Goal: Information Seeking & Learning: Learn about a topic

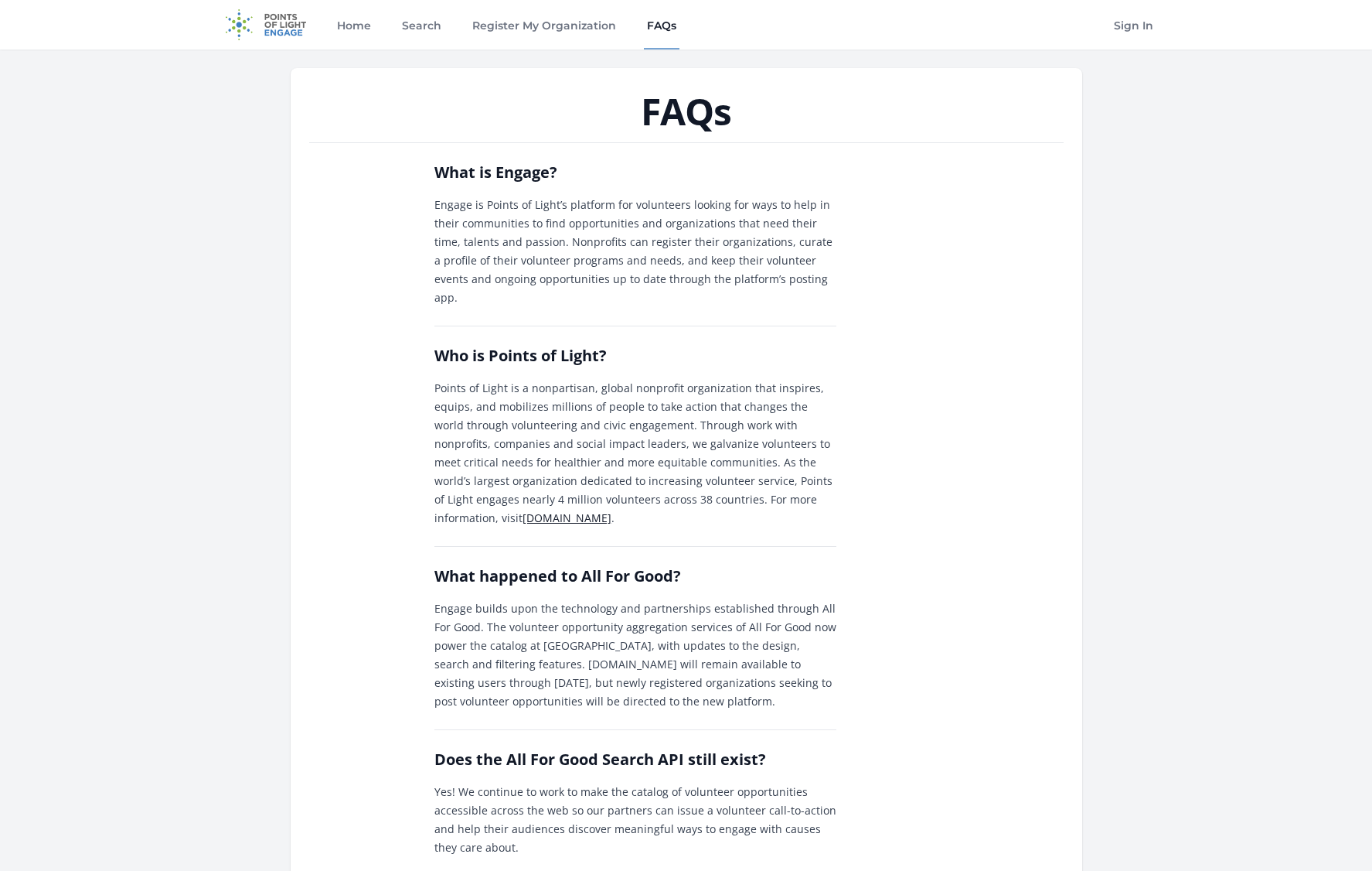
click at [262, 31] on img at bounding box center [266, 24] width 99 height 50
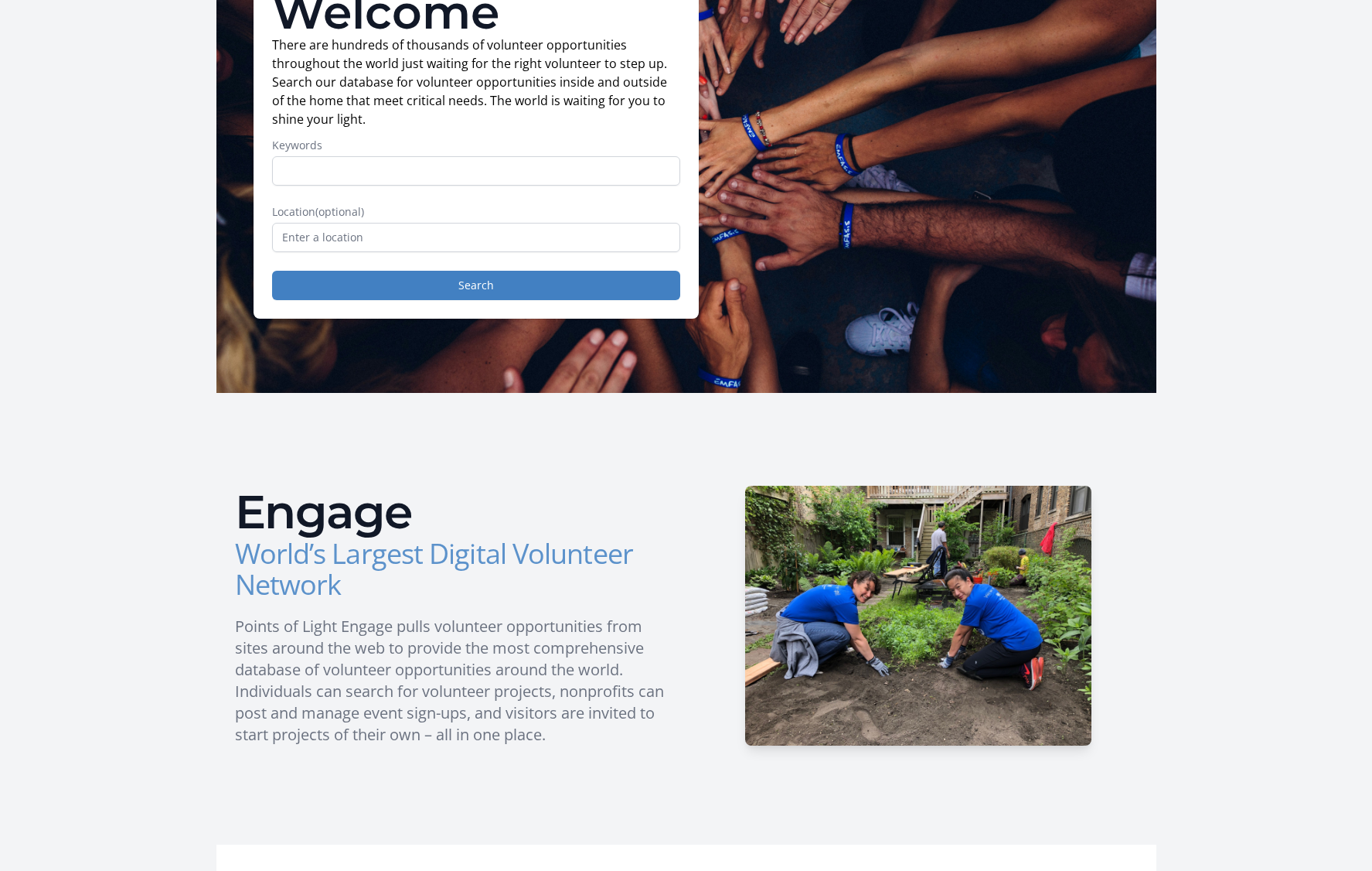
scroll to position [155, 0]
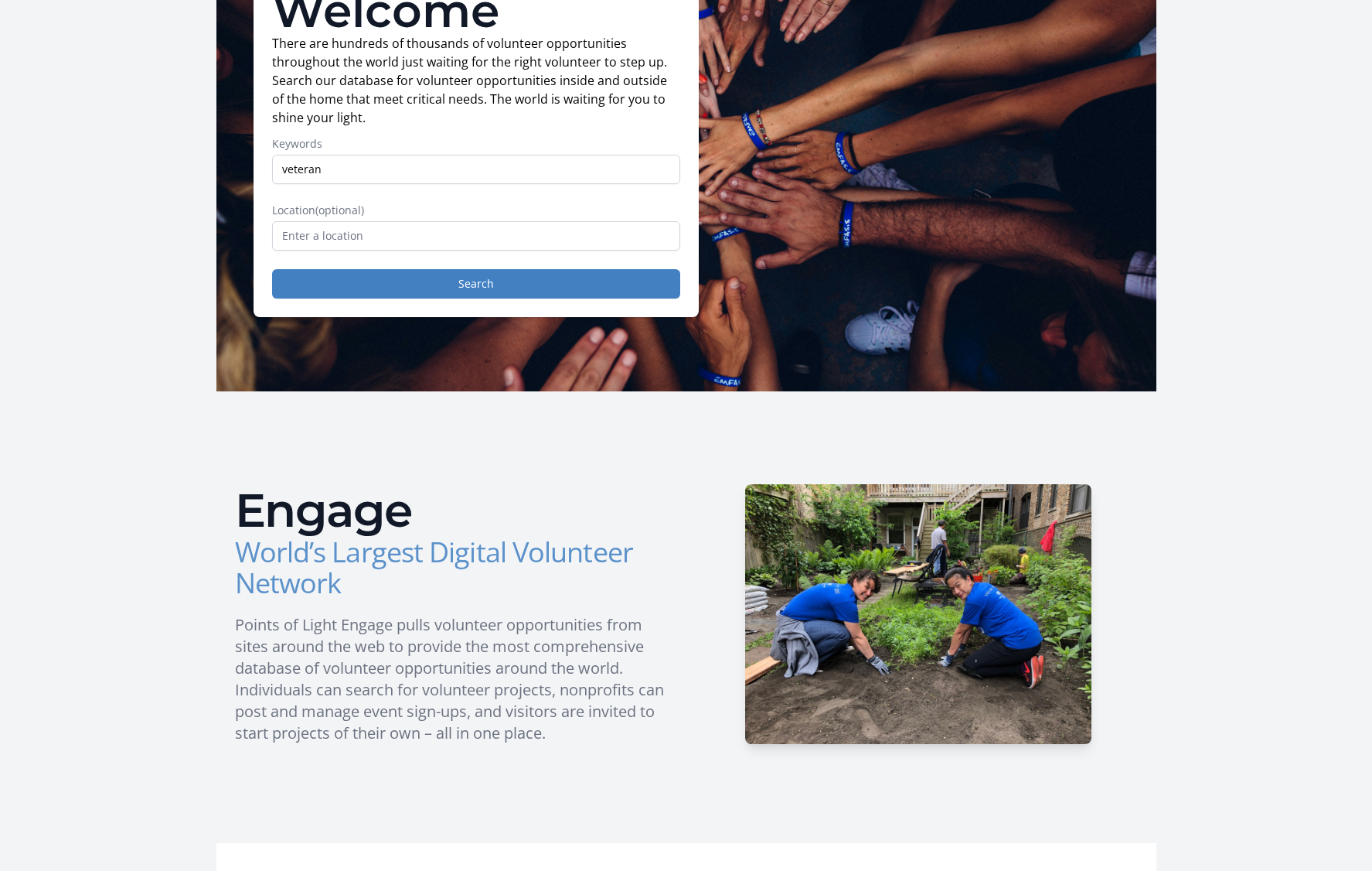
type input "veteran"
click at [474, 233] on input "text" at bounding box center [476, 236] width 408 height 30
click at [489, 282] on button "Search" at bounding box center [476, 284] width 408 height 30
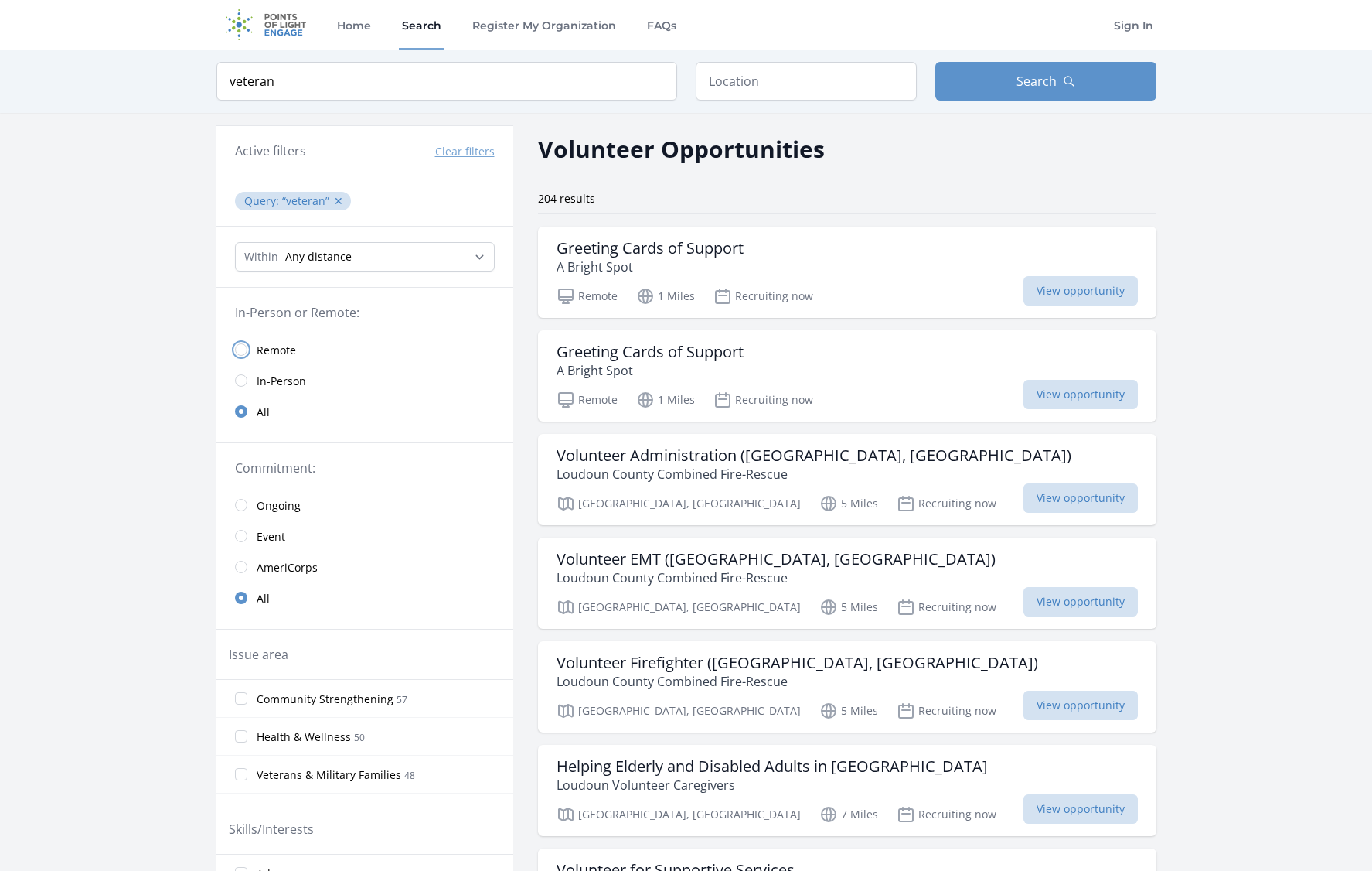
click at [238, 349] on input "radio" at bounding box center [241, 350] width 13 height 13
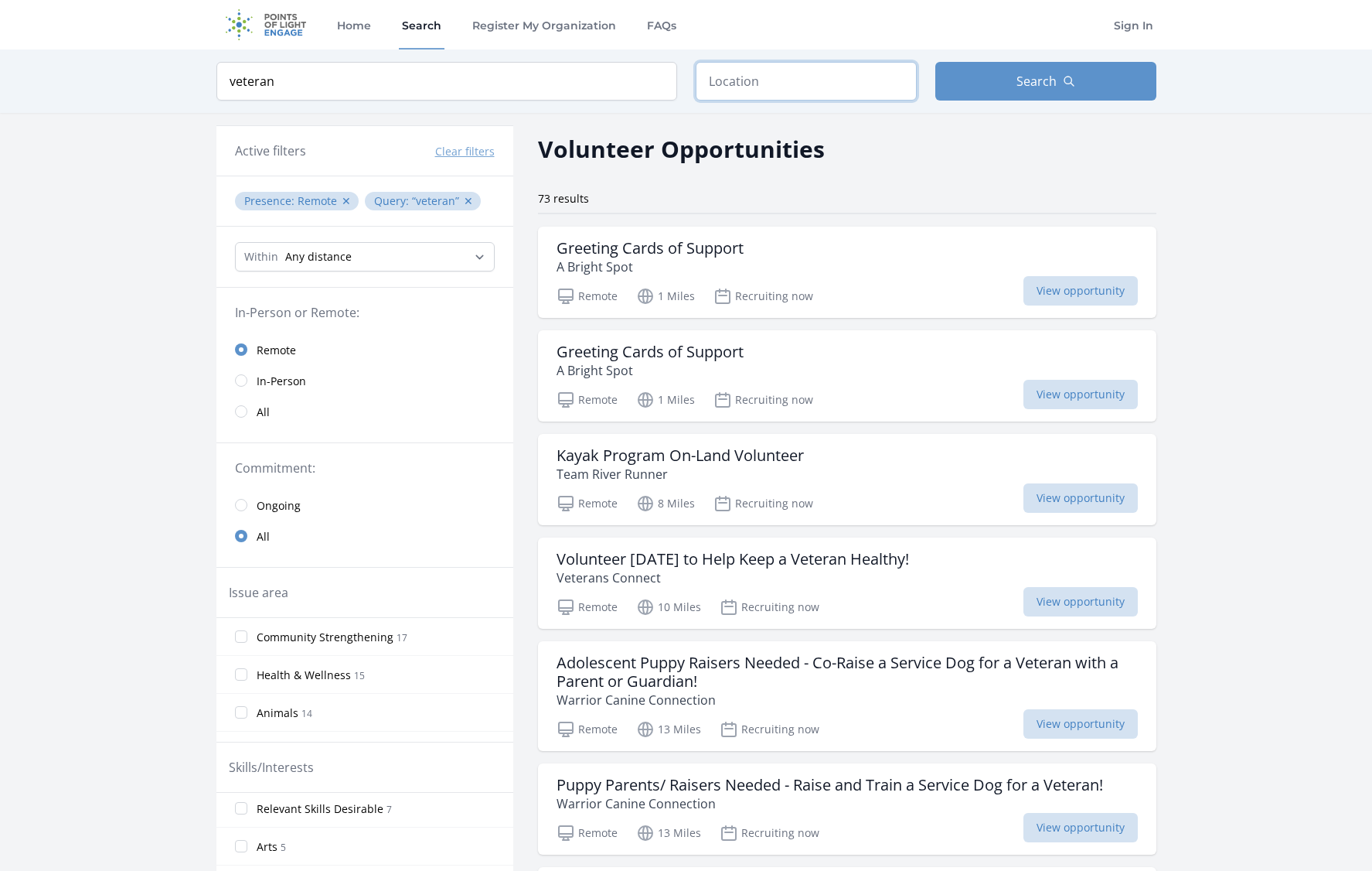
click at [797, 71] on input "text" at bounding box center [806, 80] width 221 height 39
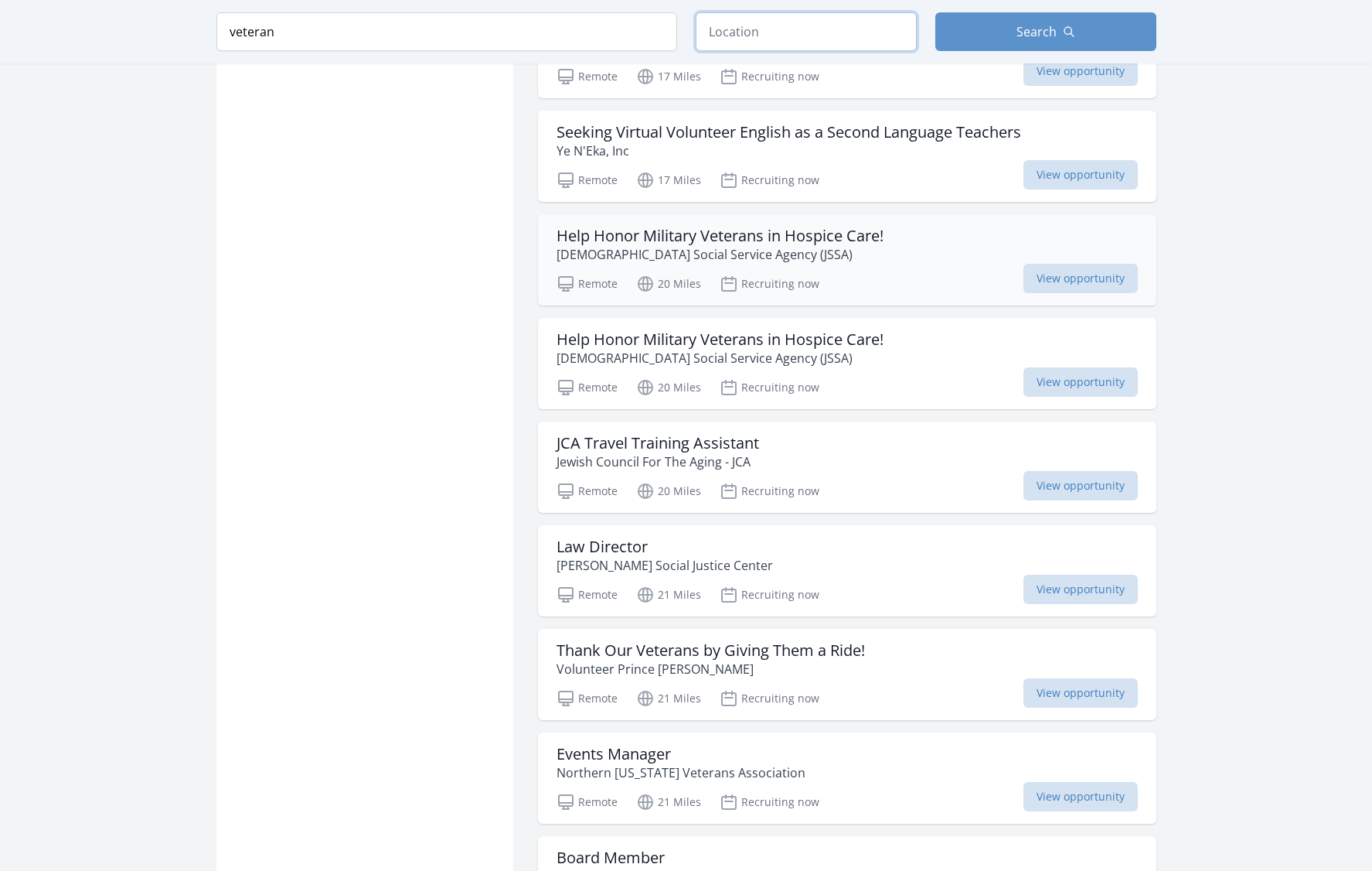
scroll to position [1469, 0]
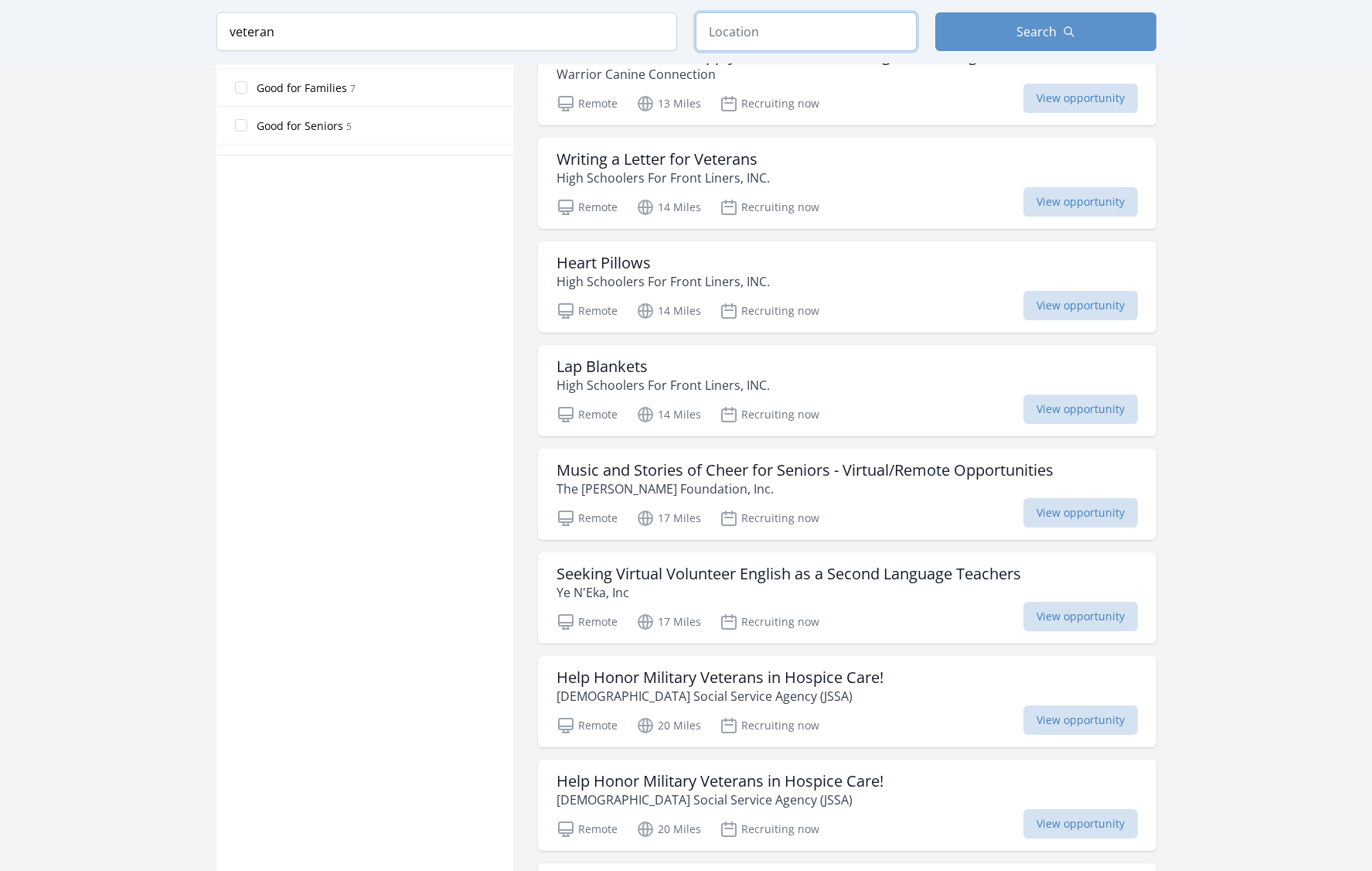
scroll to position [928, 0]
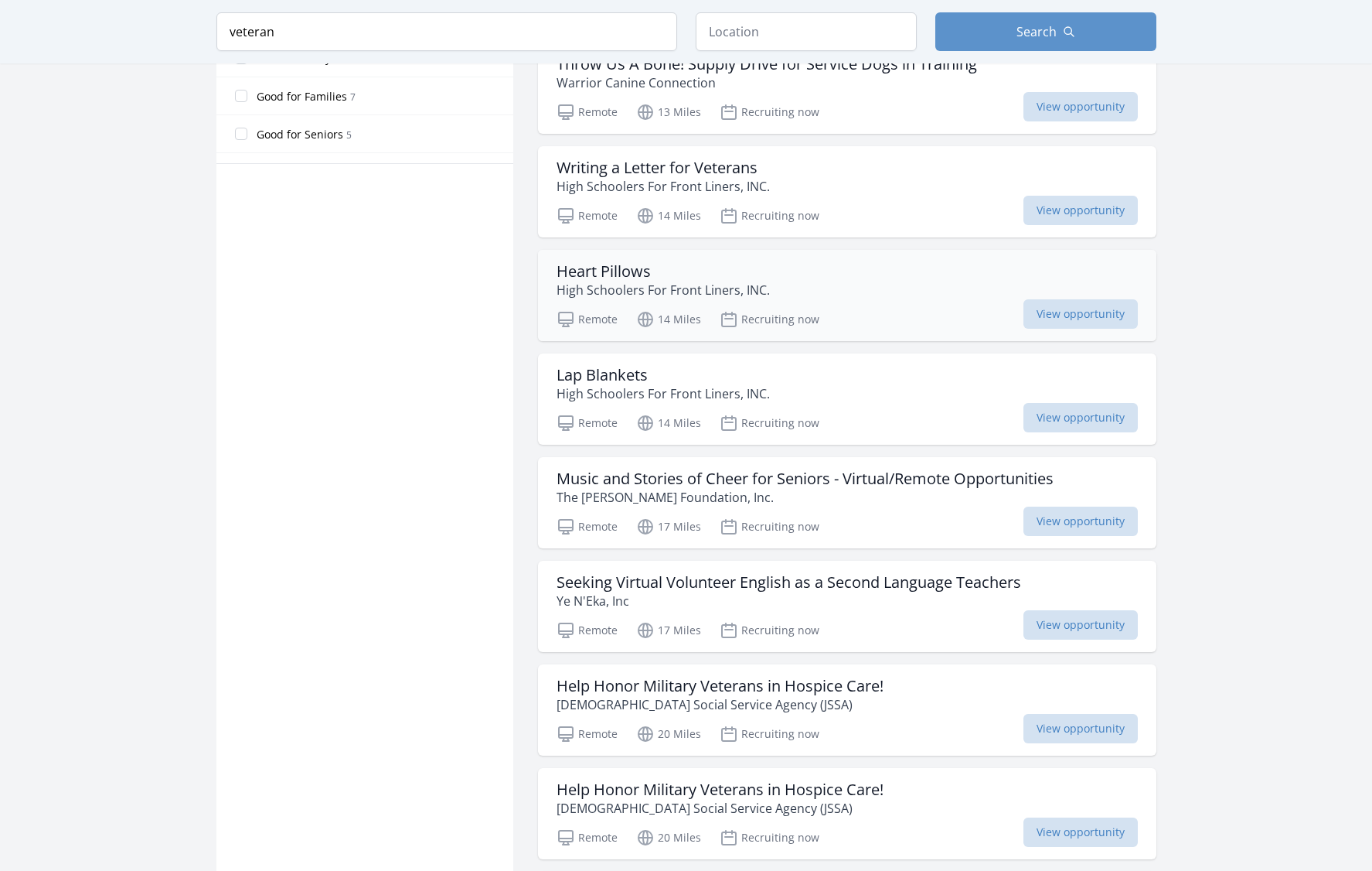
click at [831, 292] on div "Heart Pillows High Schoolers For Front Liners, INC." at bounding box center [847, 280] width 582 height 37
click at [708, 174] on h3 "Writing a Letter for Veterans" at bounding box center [663, 167] width 213 height 19
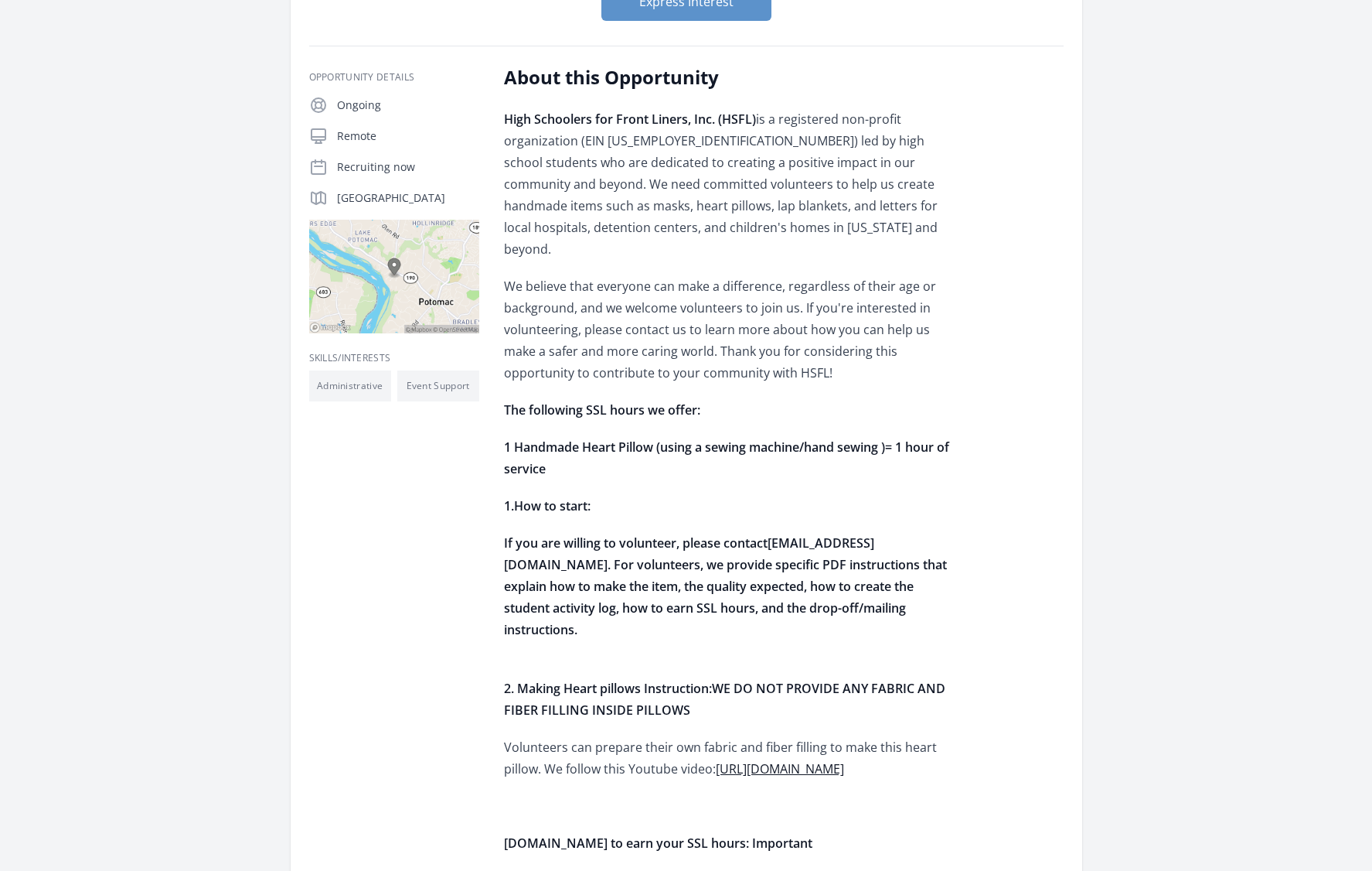
scroll to position [232, 0]
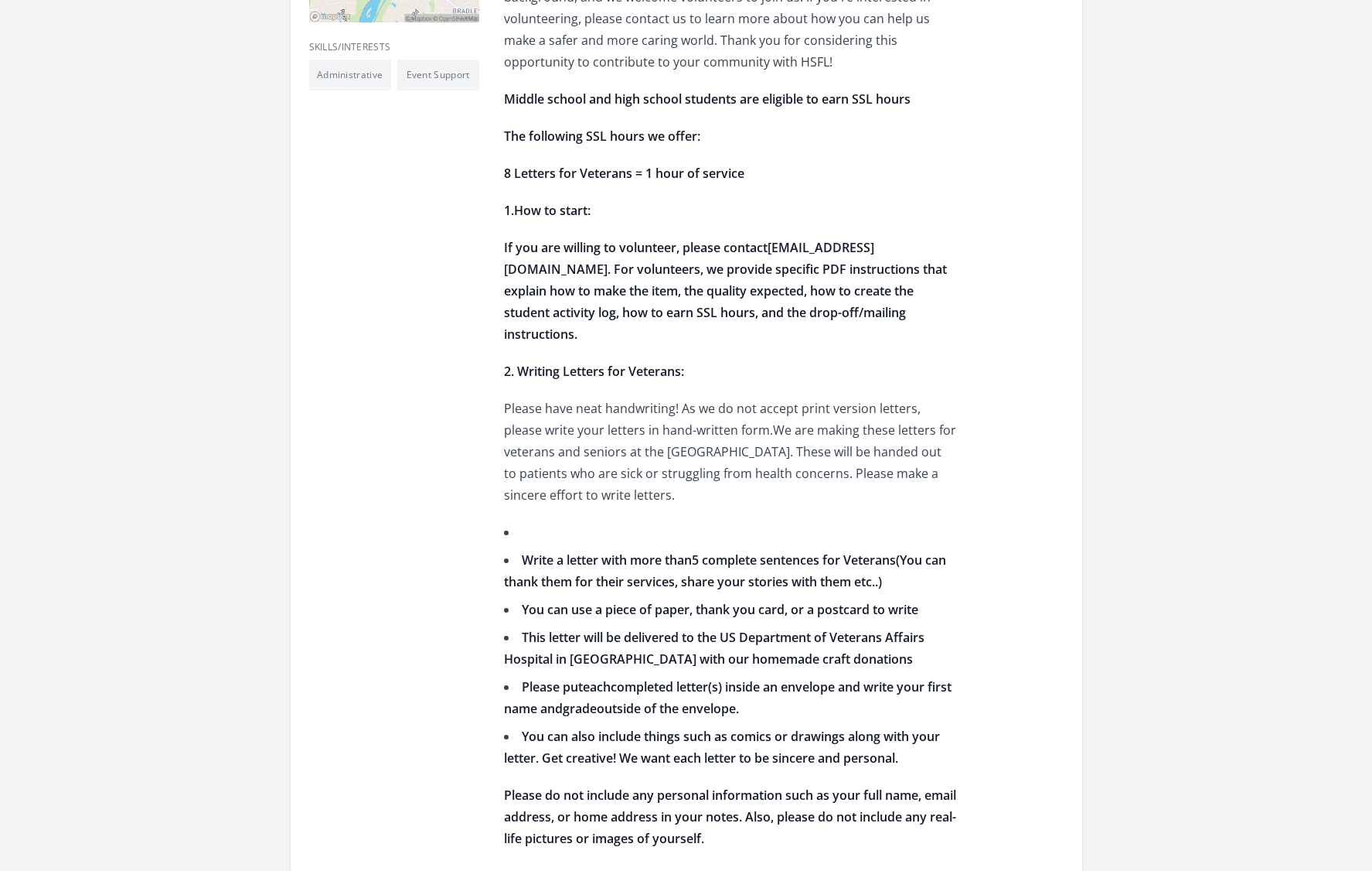
scroll to position [541, 0]
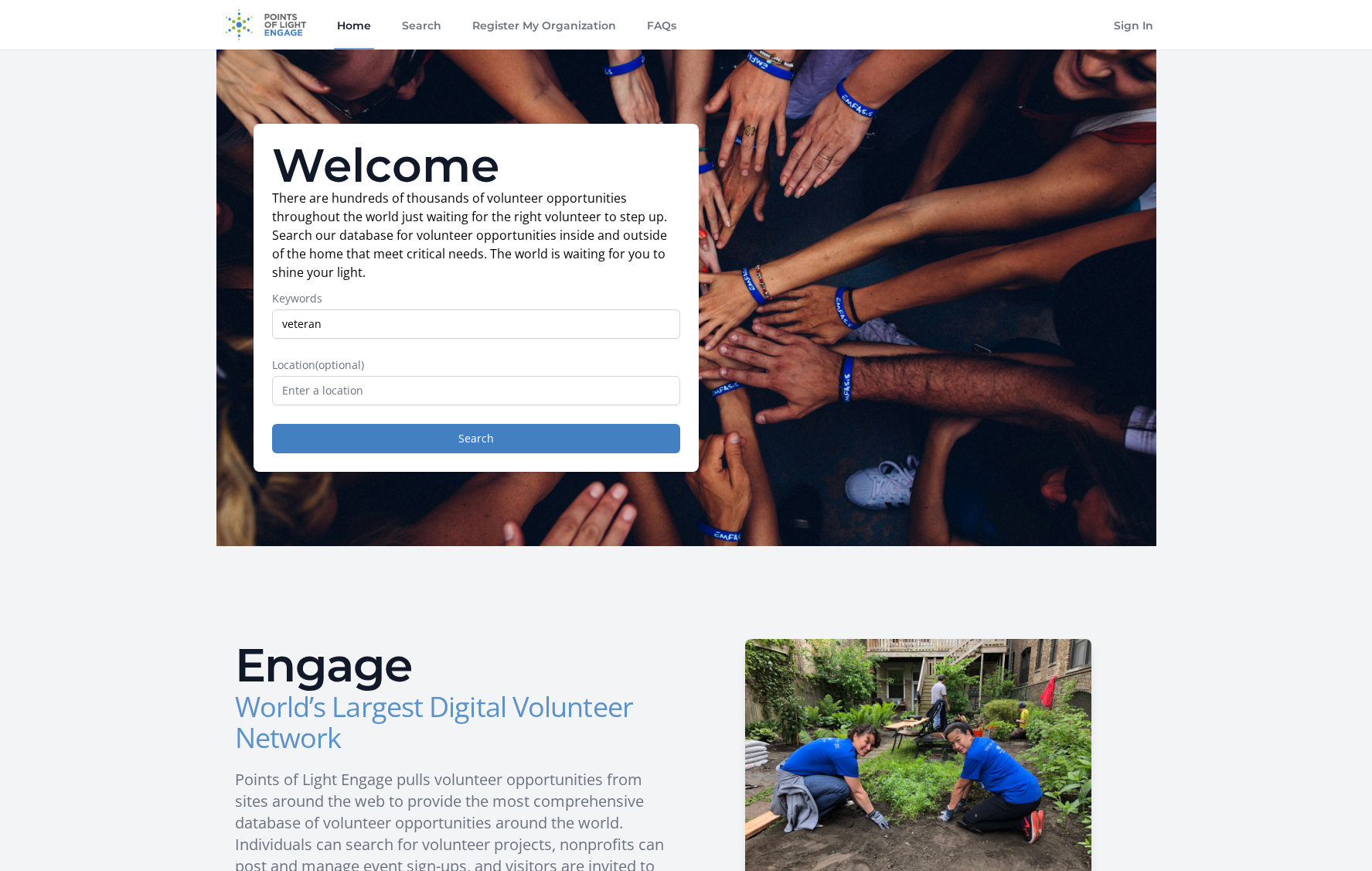
scroll to position [155, 0]
